Goal: Task Accomplishment & Management: Use online tool/utility

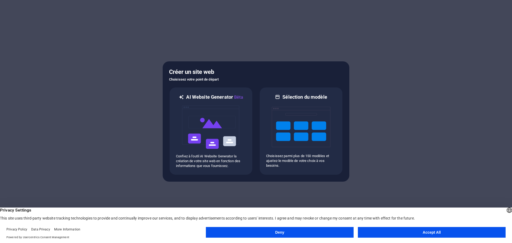
click at [402, 231] on button "Accept All" at bounding box center [432, 232] width 148 height 11
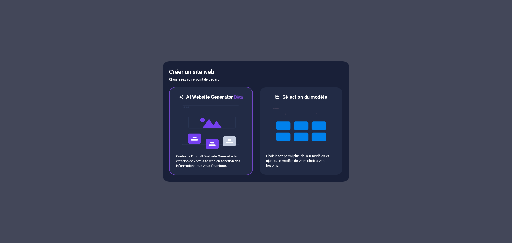
click at [221, 140] on img at bounding box center [210, 126] width 59 height 53
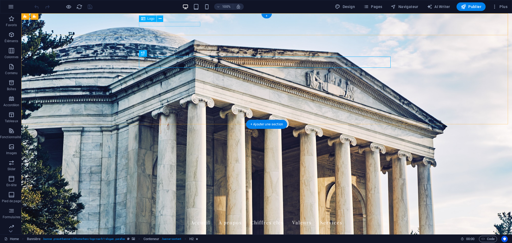
click at [191, 211] on div "Gendarmerie Nationale LUNAIRERPV2" at bounding box center [267, 213] width 252 height 5
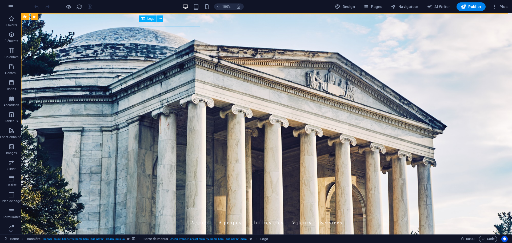
click at [149, 19] on span "Logo" at bounding box center [150, 18] width 7 height 3
click at [190, 211] on div "Gendarmerie Nationale LUNAIRERPV2" at bounding box center [267, 213] width 252 height 5
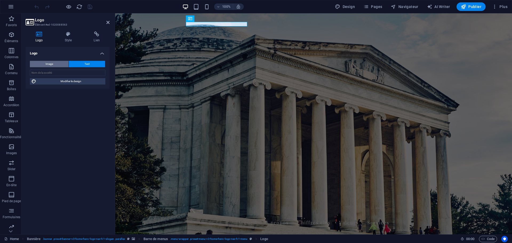
click at [60, 63] on button "Image" at bounding box center [49, 64] width 39 height 6
select select "DISABLED_OPTION_VALUE"
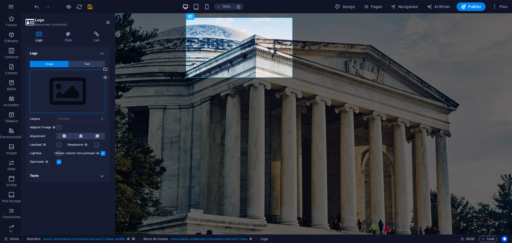
click at [67, 82] on div "Glissez les fichiers ici, cliquez pour choisir les fichiers ou sélectionnez les…" at bounding box center [67, 92] width 75 height 44
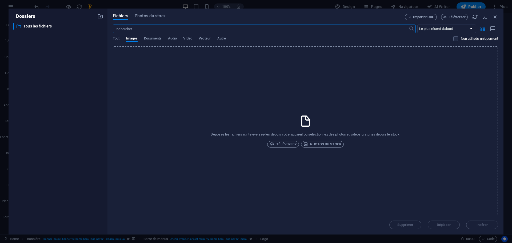
click at [327, 128] on div "Déposez les fichiers ici, téléversez-les depuis votre appareil ou sélectionnez …" at bounding box center [305, 130] width 385 height 169
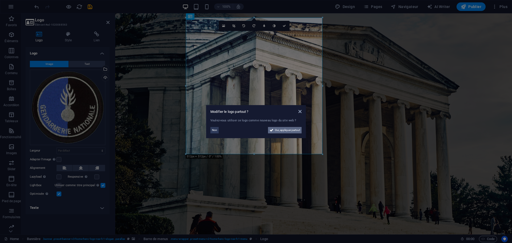
click at [282, 132] on span "Oui, appliquer partout" at bounding box center [287, 130] width 25 height 6
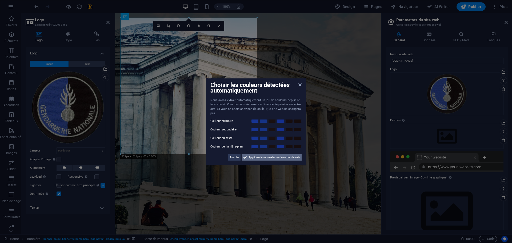
click at [250, 157] on span "Appliquer les nouvelles couleurs du site web" at bounding box center [273, 157] width 51 height 6
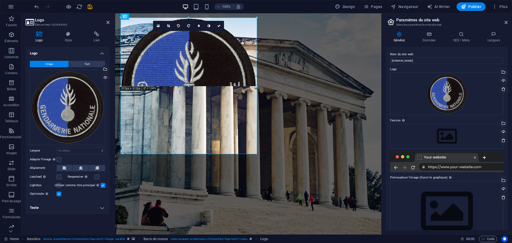
drag, startPoint x: 257, startPoint y: 154, endPoint x: 182, endPoint y: 47, distance: 130.3
type input "511"
select select "px"
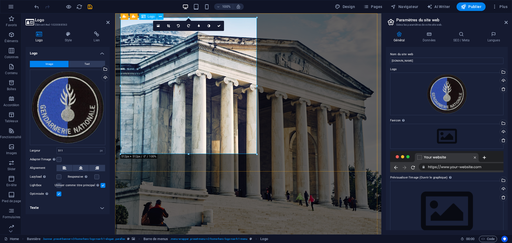
click at [165, 26] on link at bounding box center [168, 26] width 10 height 10
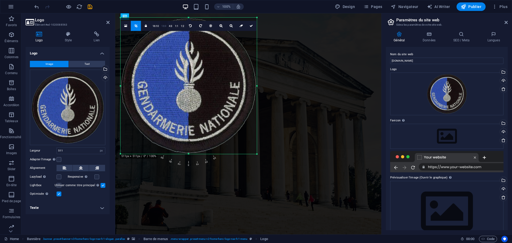
click at [164, 27] on link "16:9" at bounding box center [163, 26] width 7 height 10
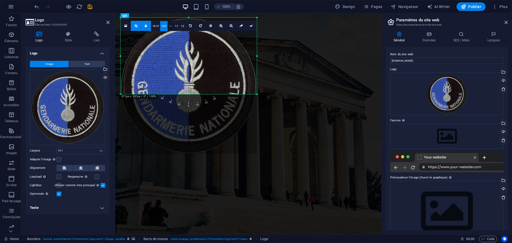
click at [170, 27] on link "4:3" at bounding box center [170, 26] width 6 height 10
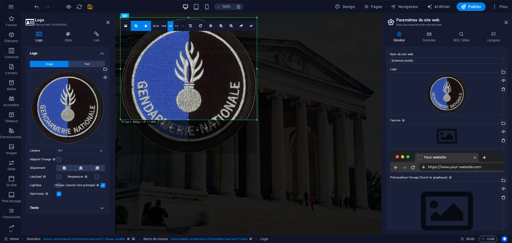
click at [180, 26] on link "1:2" at bounding box center [182, 26] width 6 height 10
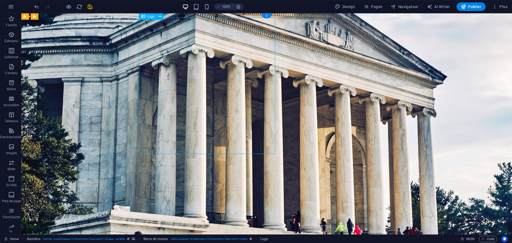
drag, startPoint x: 214, startPoint y: 38, endPoint x: 142, endPoint y: 51, distance: 73.1
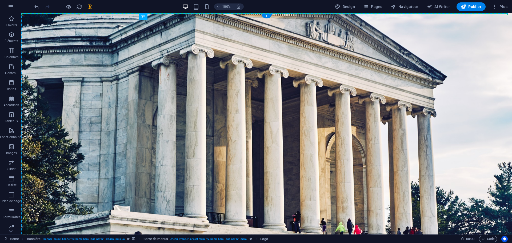
drag, startPoint x: 175, startPoint y: 64, endPoint x: 141, endPoint y: 51, distance: 37.0
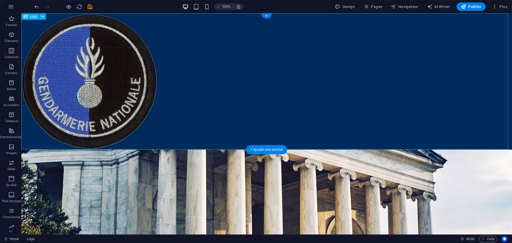
click at [129, 63] on div at bounding box center [266, 81] width 490 height 136
drag, startPoint x: 119, startPoint y: 73, endPoint x: 113, endPoint y: 155, distance: 82.6
click at [117, 120] on div at bounding box center [266, 81] width 490 height 136
drag, startPoint x: 141, startPoint y: 120, endPoint x: 145, endPoint y: 95, distance: 26.2
click at [139, 95] on div at bounding box center [266, 81] width 490 height 136
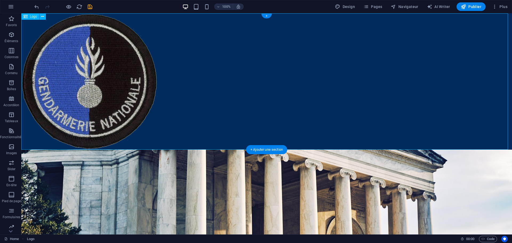
click at [153, 61] on div at bounding box center [266, 81] width 490 height 136
click at [138, 70] on div at bounding box center [266, 81] width 490 height 136
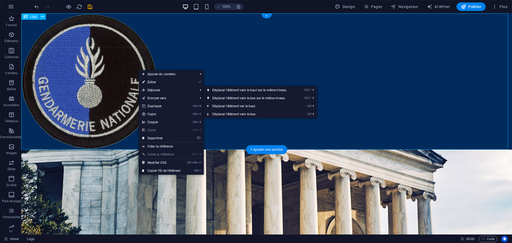
click at [97, 93] on div at bounding box center [266, 81] width 490 height 136
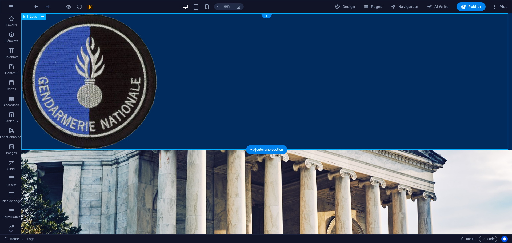
click at [97, 93] on div at bounding box center [266, 81] width 490 height 136
select select "px"
click at [126, 77] on div at bounding box center [266, 81] width 490 height 136
select select "px"
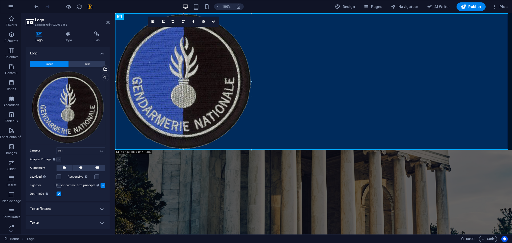
click at [58, 158] on label at bounding box center [58, 159] width 5 height 5
click at [0, 0] on input "Adapter l'image Adapter automatiquement l'image à une largeur et une hauteur fi…" at bounding box center [0, 0] width 0 height 0
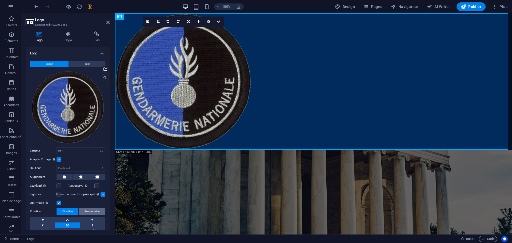
click at [88, 211] on span "Personnalisé" at bounding box center [91, 211] width 15 height 6
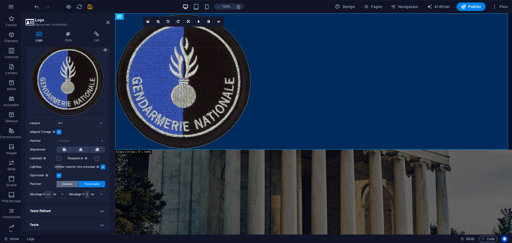
click at [71, 183] on span "Direction" at bounding box center [67, 184] width 10 height 6
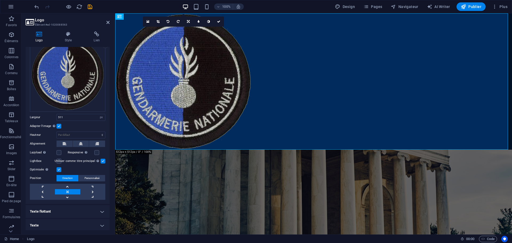
scroll to position [34, 0]
click at [60, 168] on label at bounding box center [58, 169] width 5 height 5
click at [0, 0] on input "Optimisée Les images sont compressées pour améliorer la vitesse de la page." at bounding box center [0, 0] width 0 height 0
click at [59, 168] on label at bounding box center [58, 169] width 5 height 5
click at [0, 0] on input "Optimisée Les images sont compressées pour améliorer la vitesse de la page." at bounding box center [0, 0] width 0 height 0
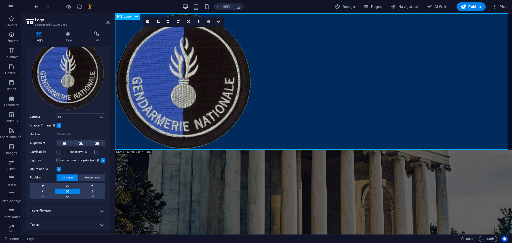
click at [197, 85] on div at bounding box center [313, 81] width 397 height 136
click at [209, 91] on div at bounding box center [313, 81] width 397 height 136
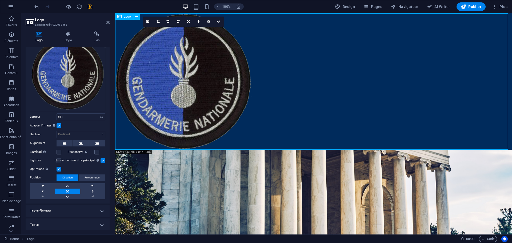
click at [185, 115] on div at bounding box center [313, 81] width 397 height 136
drag, startPoint x: 76, startPoint y: 116, endPoint x: 56, endPoint y: 117, distance: 20.8
click at [56, 117] on div "Largeur 511 Par défaut auto px rem % em vh vw" at bounding box center [67, 116] width 75 height 7
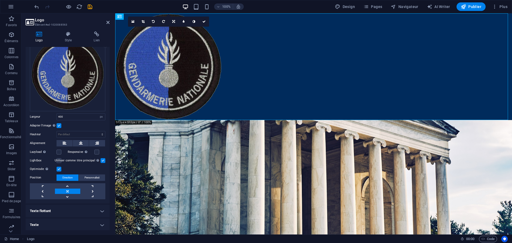
drag, startPoint x: 70, startPoint y: 120, endPoint x: 69, endPoint y: 116, distance: 3.6
click at [70, 120] on div "Image Text Glissez les fichiers ici, cliquez pour choisir les fichiers ou sélec…" at bounding box center [68, 113] width 84 height 181
click at [69, 116] on input "400" at bounding box center [81, 117] width 48 height 6
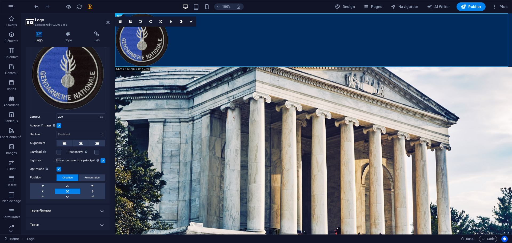
click at [61, 124] on label at bounding box center [58, 125] width 5 height 5
click at [0, 0] on input "Adapter l'image Adapter automatiquement l'image à une largeur et une hauteur fi…" at bounding box center [0, 0] width 0 height 0
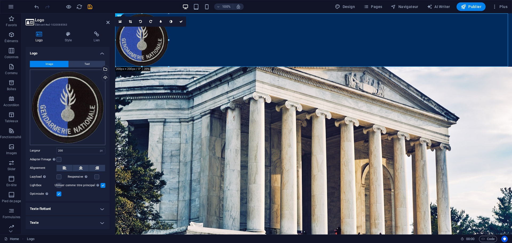
scroll to position [0, 0]
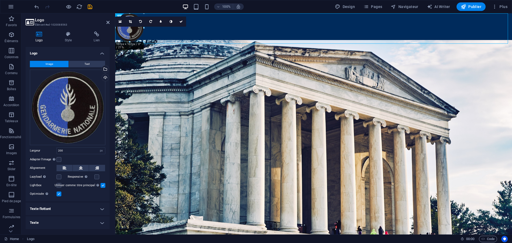
drag, startPoint x: 168, startPoint y: 67, endPoint x: 140, endPoint y: 38, distance: 40.1
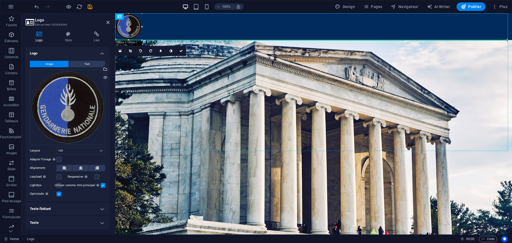
drag, startPoint x: 124, startPoint y: 28, endPoint x: 132, endPoint y: 51, distance: 24.2
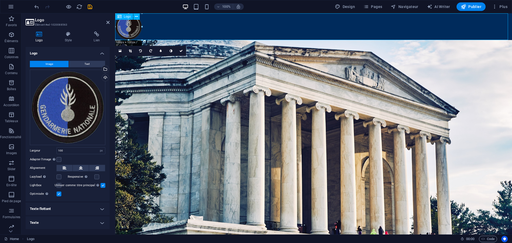
click at [134, 27] on div at bounding box center [313, 26] width 397 height 27
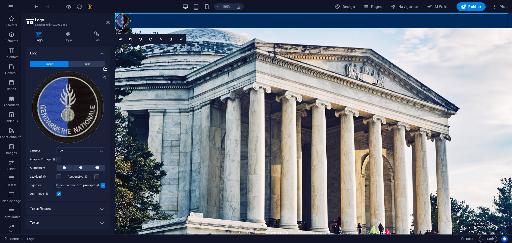
drag, startPoint x: 142, startPoint y: 41, endPoint x: 129, endPoint y: 25, distance: 21.0
type input "56"
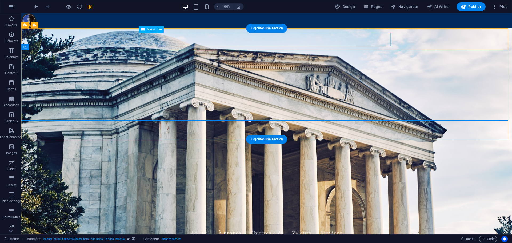
click at [168, 226] on nav "Accueil À propos Chiffres clés Valeurs Services" at bounding box center [267, 232] width 252 height 13
click at [203, 226] on nav "Accueil À propos Chiffres clés Valeurs Services" at bounding box center [267, 232] width 252 height 13
select select
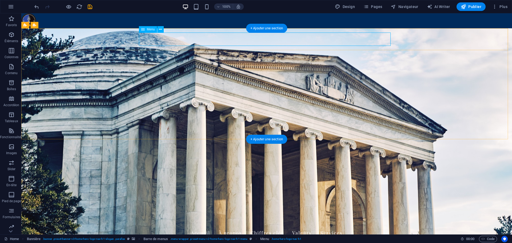
select select
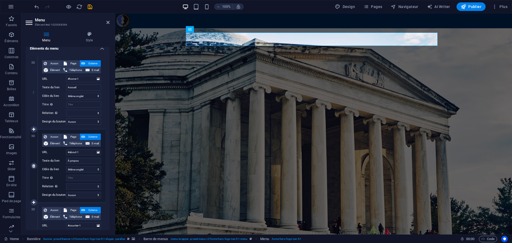
scroll to position [53, 0]
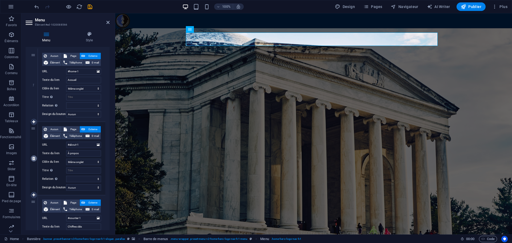
click at [34, 159] on icon at bounding box center [33, 158] width 3 height 4
select select
type input "#counter-1"
type input "Chiffres clés"
select select
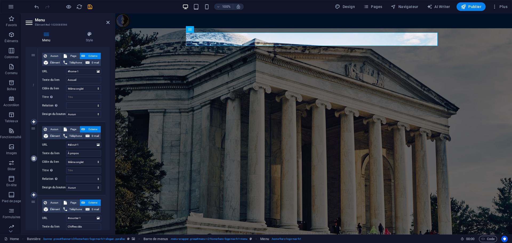
type input "#values"
type input "Valeurs"
select select
type input "#services-4"
type input "Services"
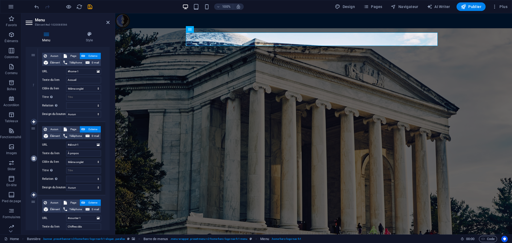
select select
click at [34, 159] on icon at bounding box center [33, 158] width 3 height 4
select select
type input "#values"
type input "Valeurs"
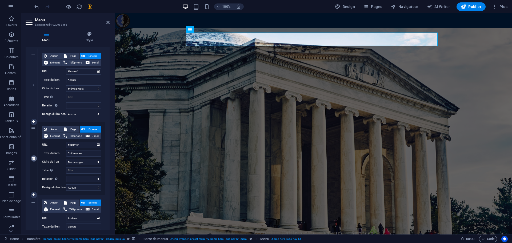
select select
type input "#services-4"
type input "Services"
select select
click at [34, 159] on icon at bounding box center [33, 158] width 3 height 4
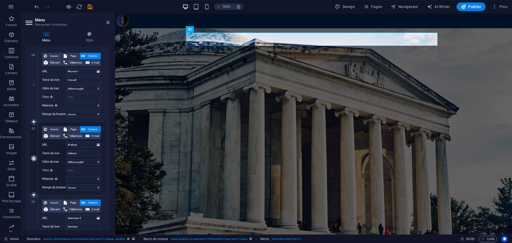
select select
type input "#services-4"
type input "Services"
select select
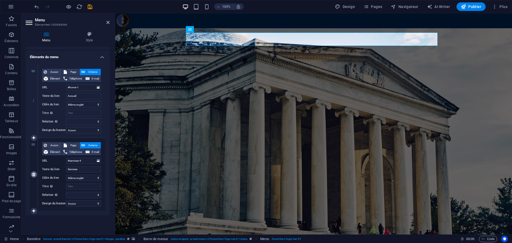
click at [33, 176] on icon at bounding box center [33, 174] width 3 height 4
select select
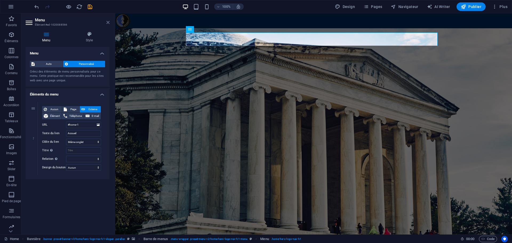
click at [109, 23] on icon at bounding box center [107, 22] width 3 height 4
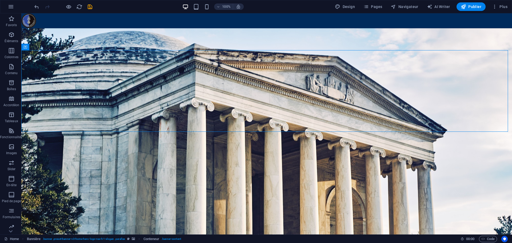
click at [268, 140] on figure at bounding box center [266, 138] width 490 height 221
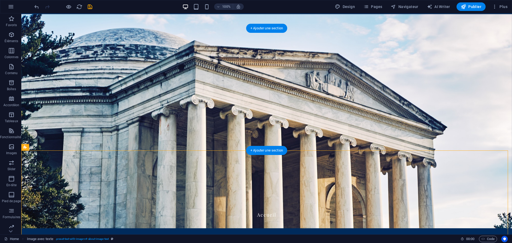
scroll to position [53, 0]
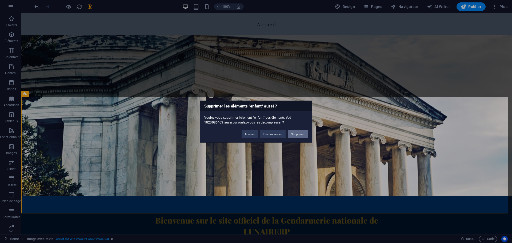
click at [297, 134] on button "Supprimer" at bounding box center [298, 134] width 20 height 8
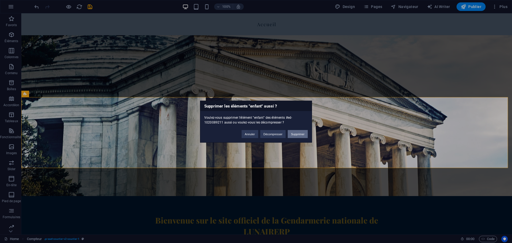
drag, startPoint x: 294, startPoint y: 134, endPoint x: 274, endPoint y: 120, distance: 24.8
click at [294, 134] on button "Supprimer" at bounding box center [298, 134] width 20 height 8
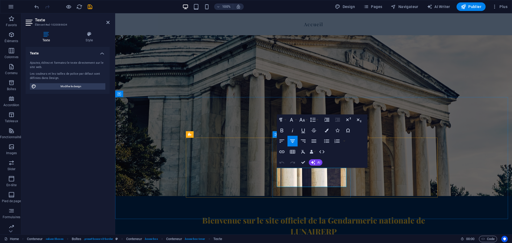
drag, startPoint x: 303, startPoint y: 178, endPoint x: 280, endPoint y: 179, distance: 23.8
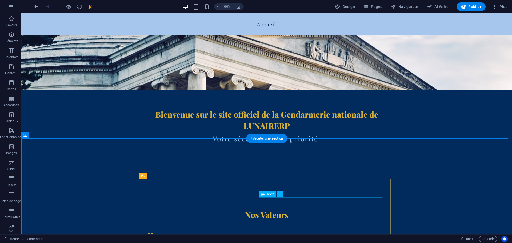
scroll to position [160, 0]
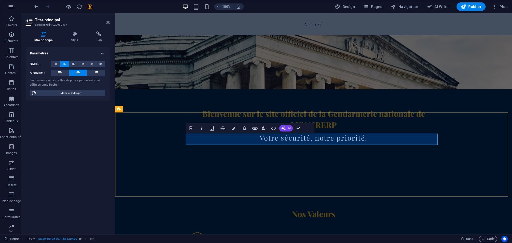
drag, startPoint x: 181, startPoint y: 147, endPoint x: 337, endPoint y: 145, distance: 155.9
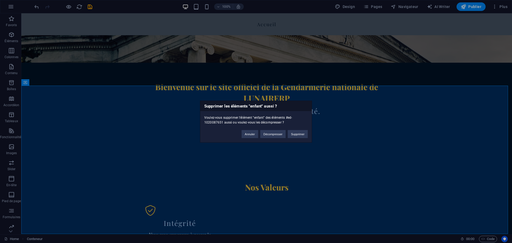
scroll to position [175, 0]
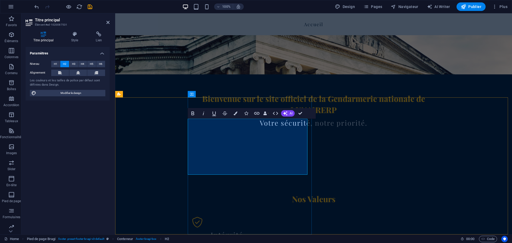
drag, startPoint x: 305, startPoint y: 169, endPoint x: 245, endPoint y: 139, distance: 67.6
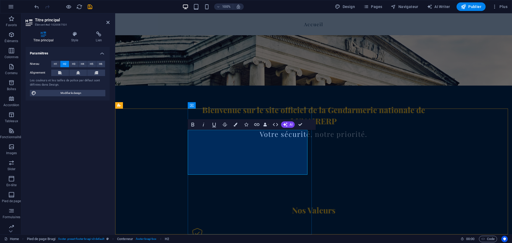
scroll to position [152, 0]
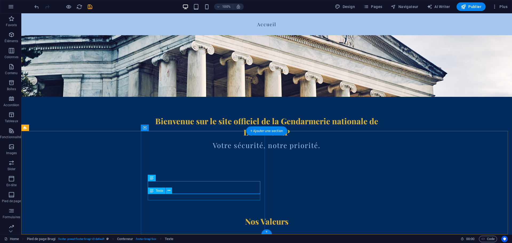
scroll to position [141, 0]
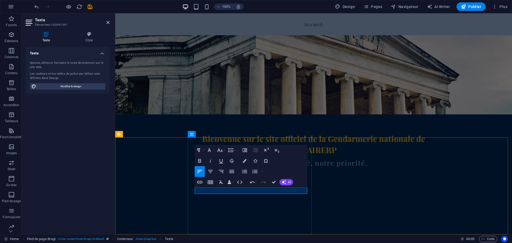
select select "px"
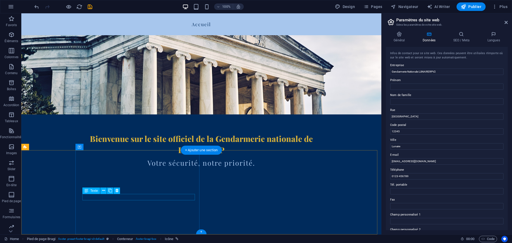
scroll to position [122, 0]
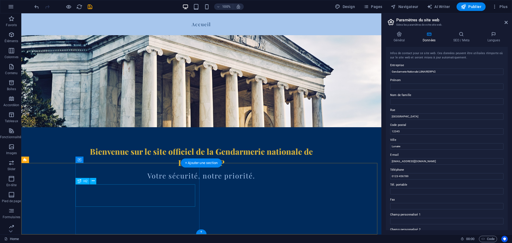
scroll to position [109, 0]
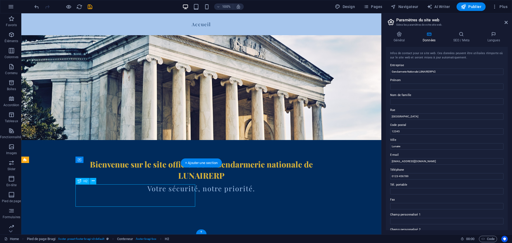
scroll to position [87, 0]
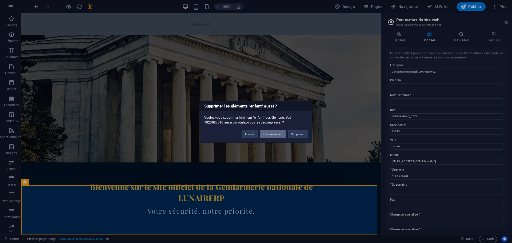
click at [285, 133] on button "Décompresser" at bounding box center [273, 134] width 26 height 8
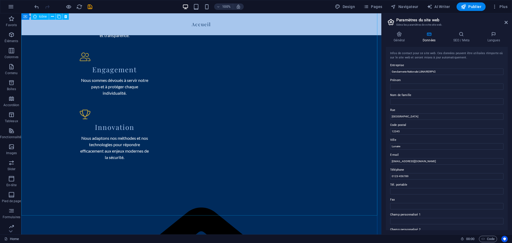
scroll to position [398, 0]
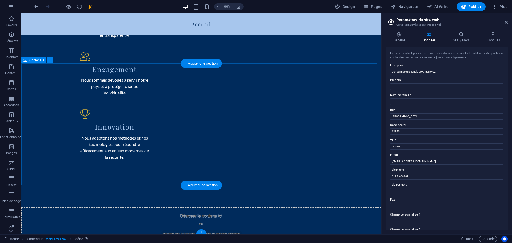
scroll to position [87, 0]
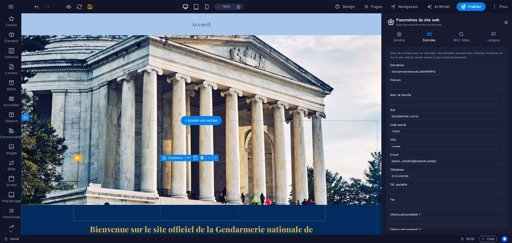
scroll to position [53, 0]
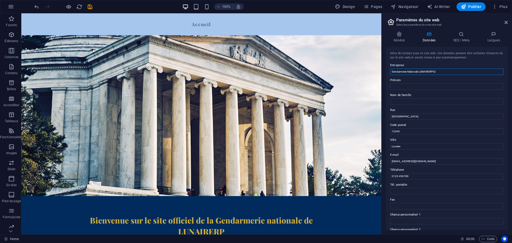
click at [440, 71] on input "Gendarmerie Nationale LUNAIRERPV2" at bounding box center [446, 71] width 113 height 6
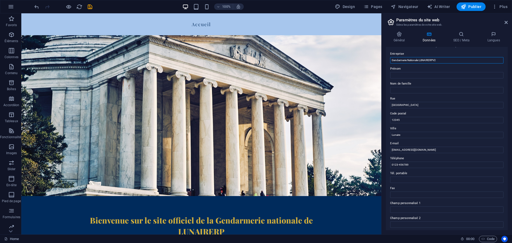
scroll to position [0, 0]
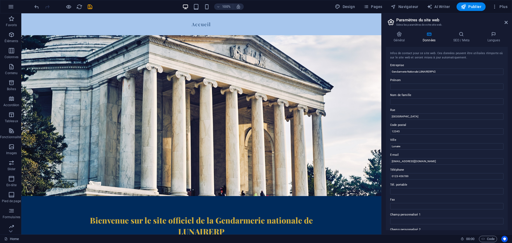
click at [422, 91] on div "Infos de contact pour ce site web. Ces données peuvent être utilisées n'importe…" at bounding box center [447, 138] width 122 height 183
click at [422, 89] on input "Prénom" at bounding box center [446, 86] width 113 height 6
type input "v"
type input "[PERSON_NAME]"
type input "LEGRAND"
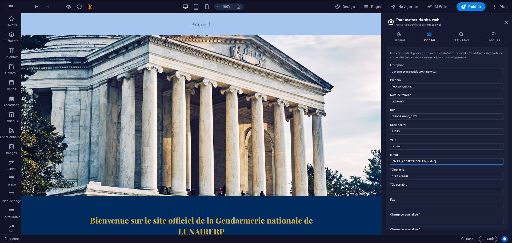
click at [424, 160] on input "[EMAIL_ADDRESS][DOMAIN_NAME]" at bounding box center [446, 161] width 113 height 6
type input "[EMAIL_ADDRESS][PERSON_NAME][DOMAIN_NAME]"
drag, startPoint x: 415, startPoint y: 179, endPoint x: 388, endPoint y: 181, distance: 27.0
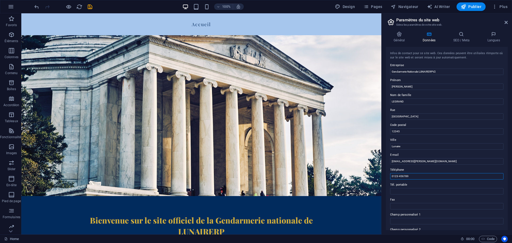
click at [388, 181] on div "Infos de contact pour ce site web. Ces données peuvent être utilisées n'importe…" at bounding box center [447, 138] width 122 height 183
click at [387, 181] on div "Infos de contact pour ce site web. Ces données peuvent être utilisées n'importe…" at bounding box center [447, 138] width 122 height 183
type input "017"
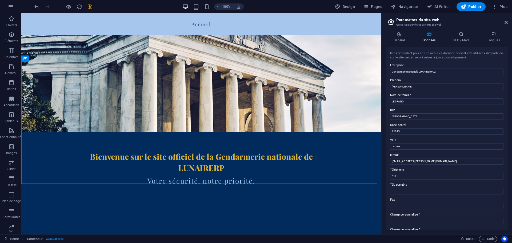
scroll to position [118, 0]
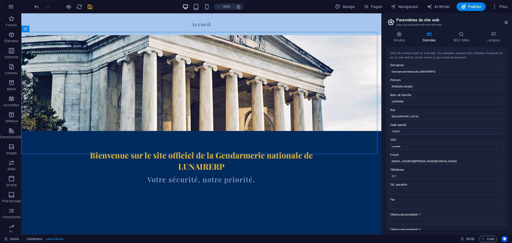
click at [508, 22] on aside "Paramètres du site web Gérez les paramètres de votre site web. Général Données …" at bounding box center [446, 123] width 131 height 221
click at [506, 23] on icon at bounding box center [505, 22] width 3 height 4
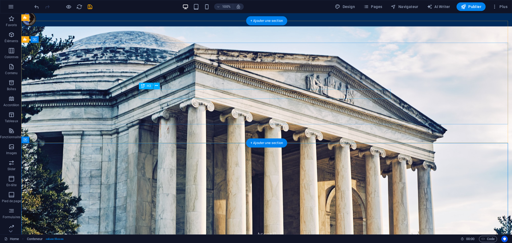
scroll to position [0, 0]
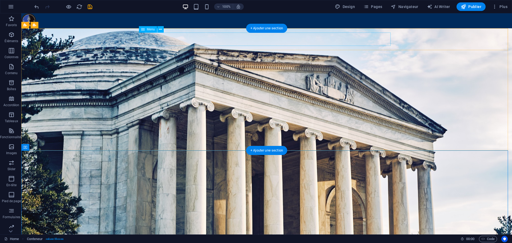
click at [351, 229] on nav "Accueil" at bounding box center [267, 235] width 252 height 13
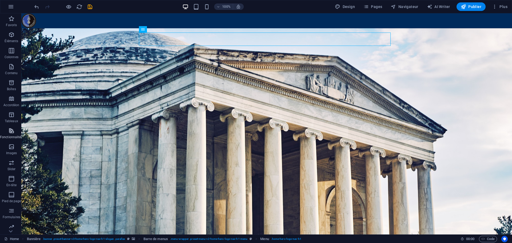
scroll to position [19, 0]
click at [8, 116] on p "Fonctionnalités" at bounding box center [11, 118] width 23 height 4
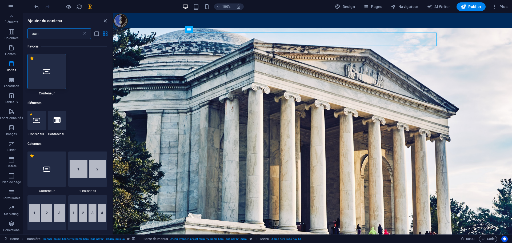
scroll to position [0, 0]
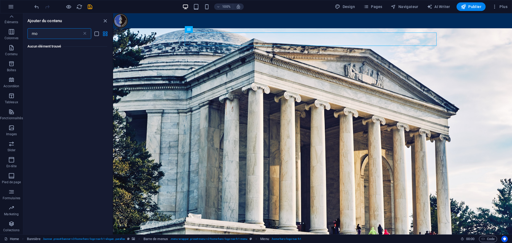
type input "m"
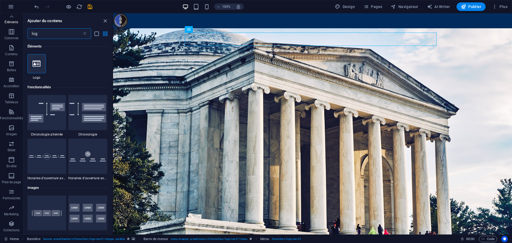
type input "log"
click at [497, 3] on button "Plus" at bounding box center [500, 6] width 20 height 9
